Goal: Transaction & Acquisition: Purchase product/service

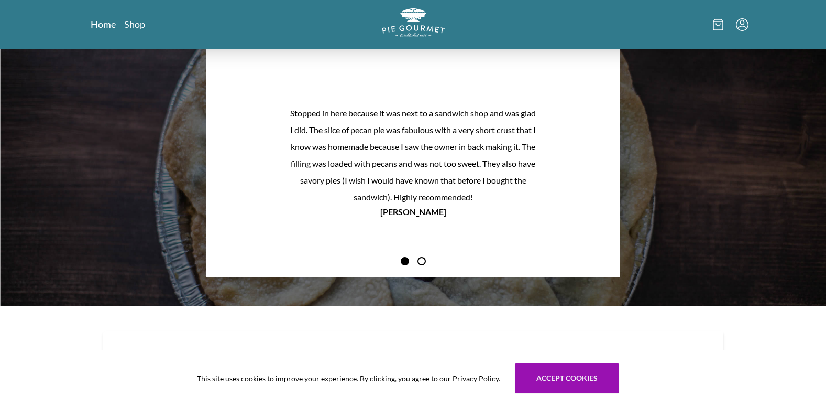
scroll to position [821, 0]
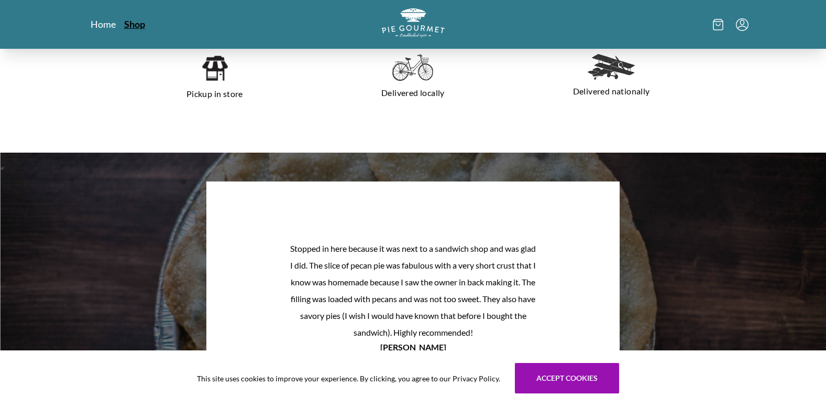
click at [133, 29] on link "Shop" at bounding box center [134, 24] width 21 height 13
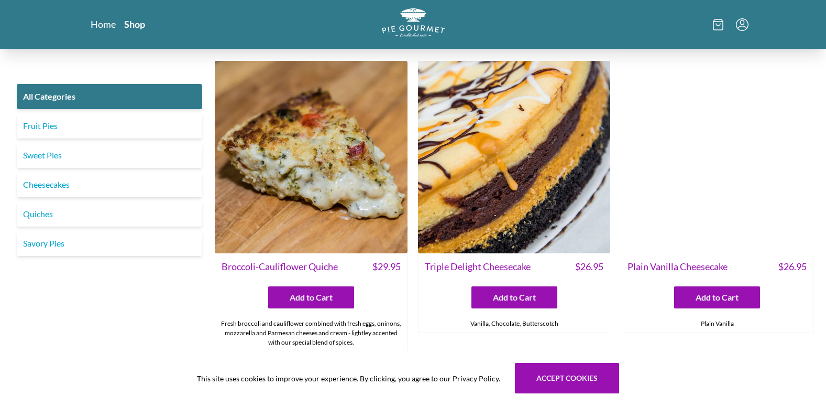
scroll to position [1785, 0]
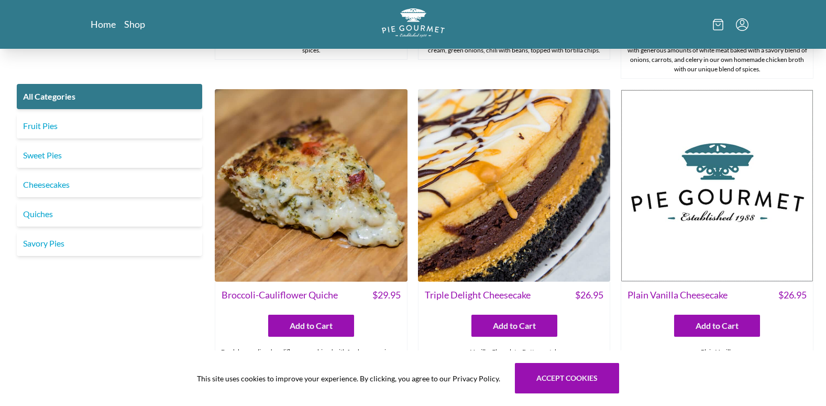
click at [456, 265] on img at bounding box center [514, 185] width 193 height 193
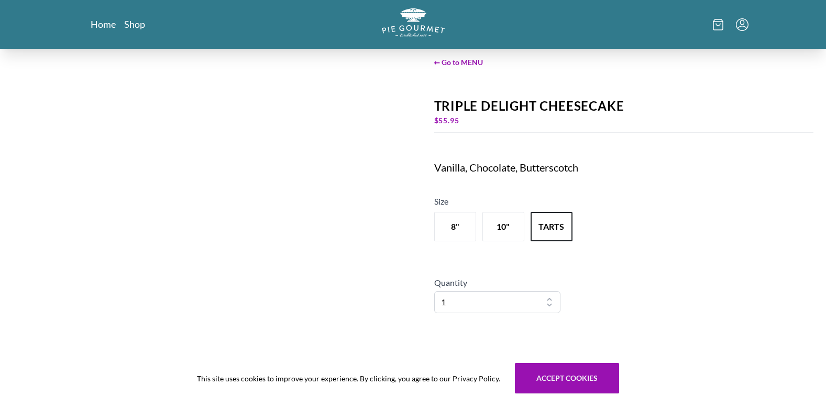
scroll to position [52, 0]
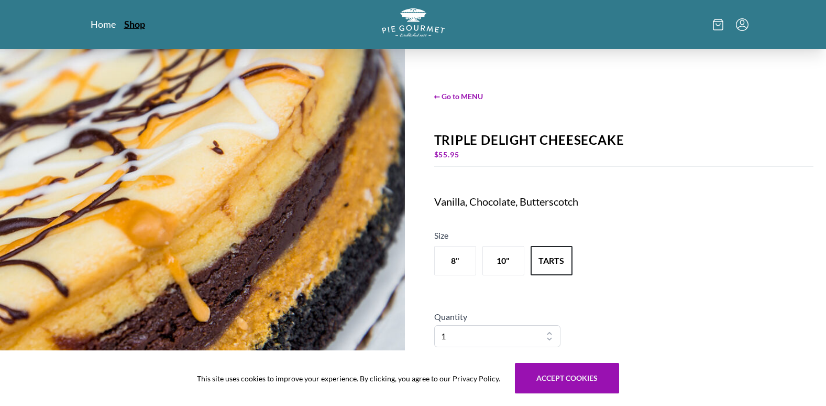
click at [136, 25] on link "Shop" at bounding box center [134, 24] width 21 height 13
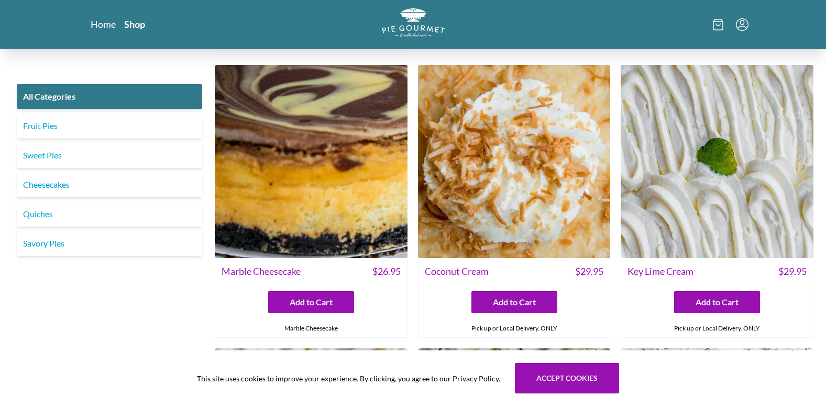
scroll to position [2096, 0]
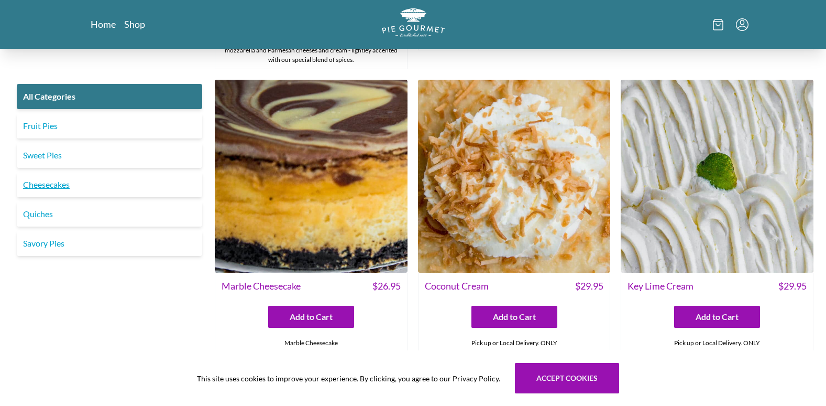
click at [50, 183] on link "Cheesecakes" at bounding box center [109, 184] width 185 height 25
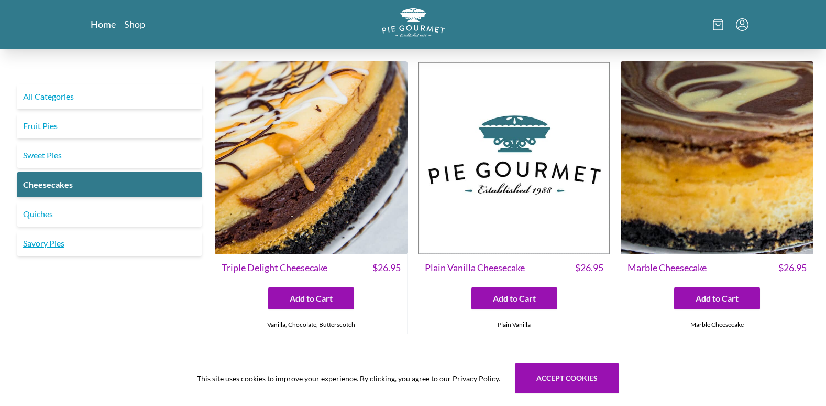
click at [33, 243] on link "Savory Pies" at bounding box center [109, 243] width 185 height 25
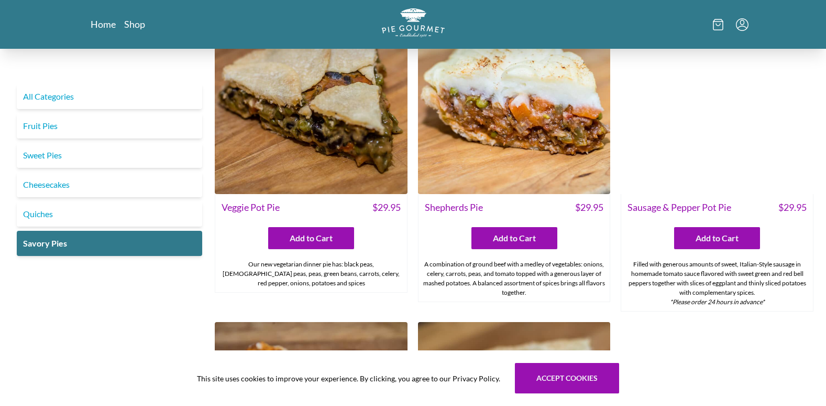
scroll to position [314, 0]
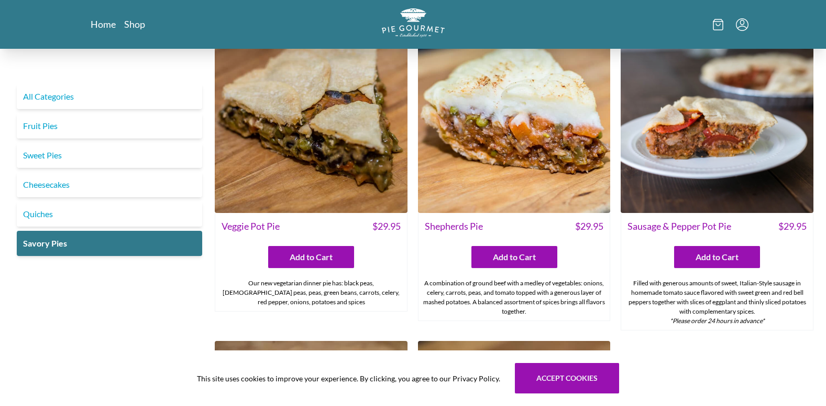
click at [674, 215] on div "Sausage & Pepper Pot Pie $ 29.95" at bounding box center [717, 225] width 192 height 25
click at [674, 206] on img at bounding box center [717, 116] width 193 height 193
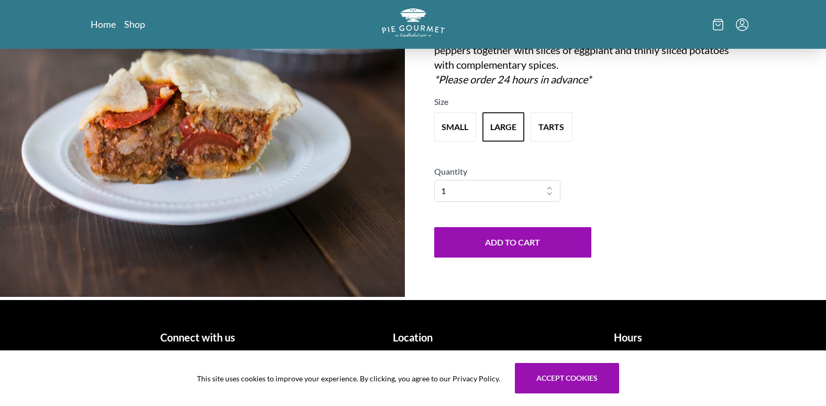
scroll to position [105, 0]
